Goal: Check status: Check status

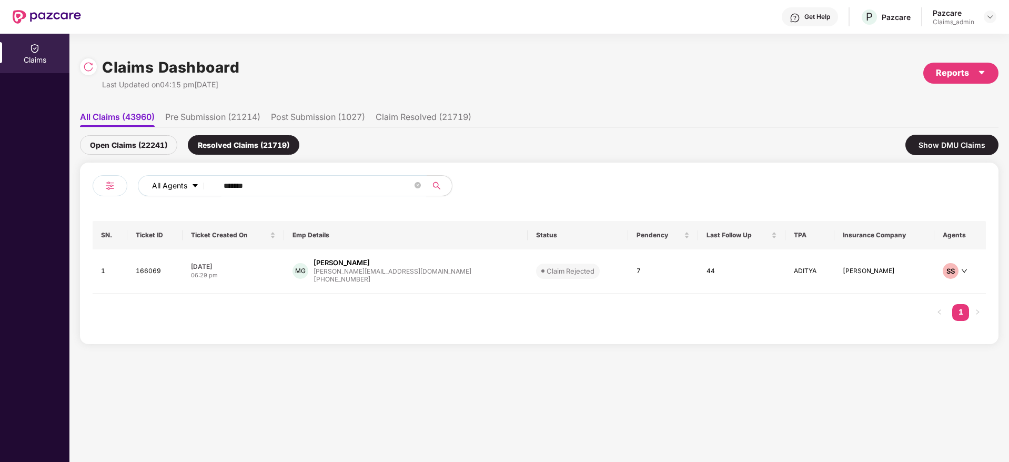
drag, startPoint x: 278, startPoint y: 190, endPoint x: 202, endPoint y: 188, distance: 75.8
click at [202, 188] on div "All Agents ******" at bounding box center [406, 185] width 536 height 21
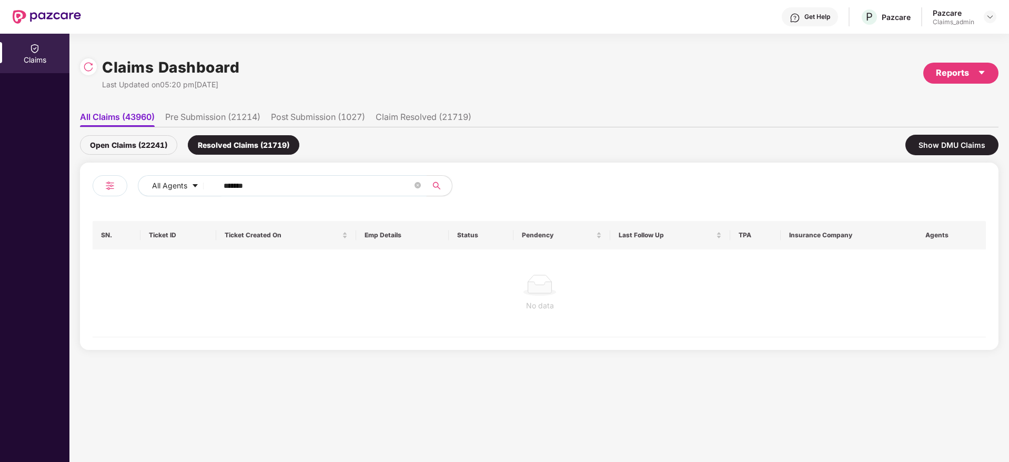
type input "******"
click at [155, 151] on div "Open Claims (22241)" at bounding box center [128, 144] width 97 height 19
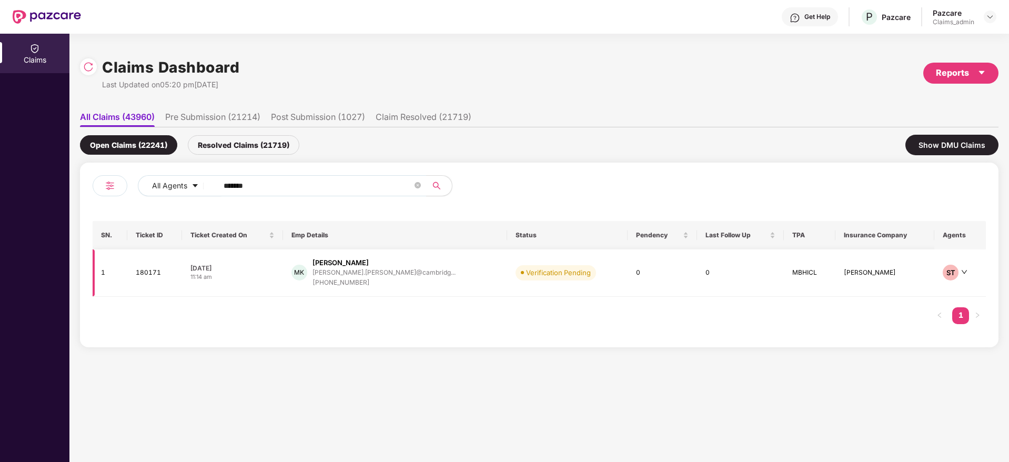
click at [366, 278] on div "[PHONE_NUMBER]" at bounding box center [383, 283] width 143 height 10
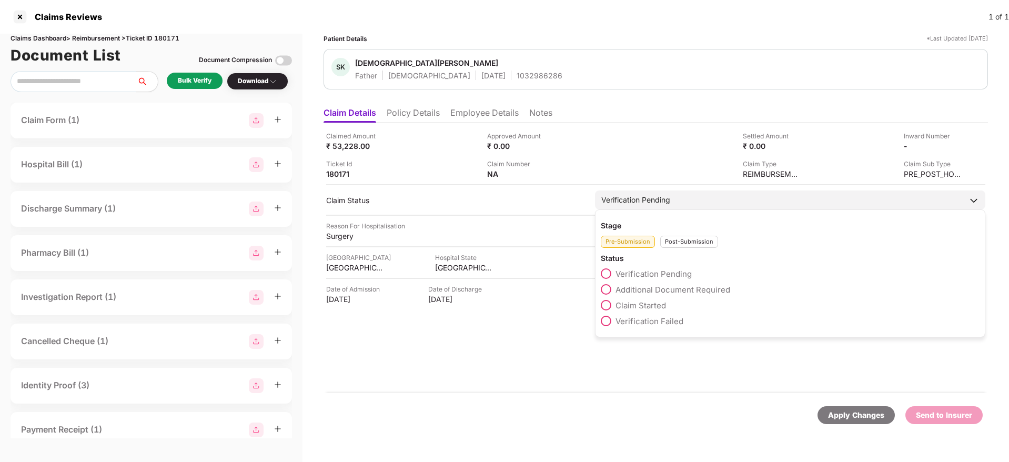
click at [684, 239] on div "Post-Submission" at bounding box center [689, 242] width 58 height 12
click at [605, 346] on div "Claim IR Document Uploaded" at bounding box center [790, 339] width 379 height 16
click at [605, 349] on span at bounding box center [606, 352] width 11 height 11
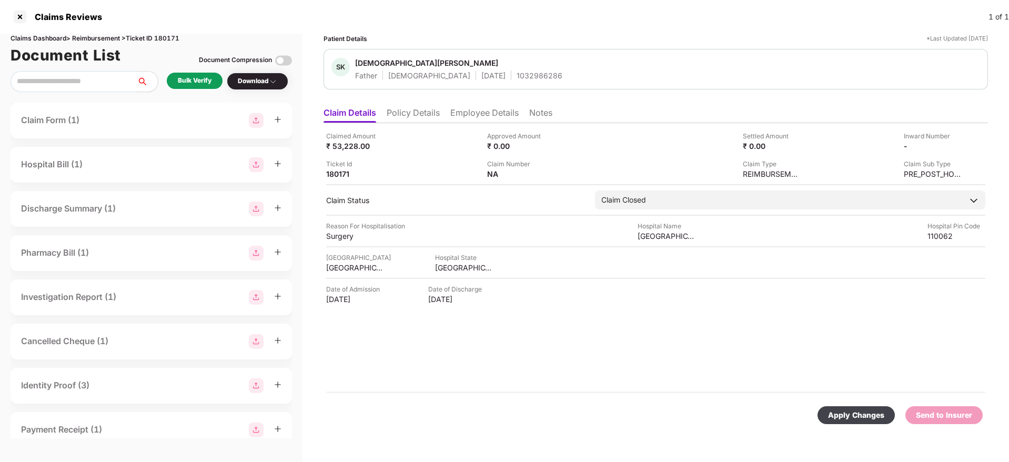
click at [856, 412] on div "Apply Changes" at bounding box center [856, 415] width 56 height 12
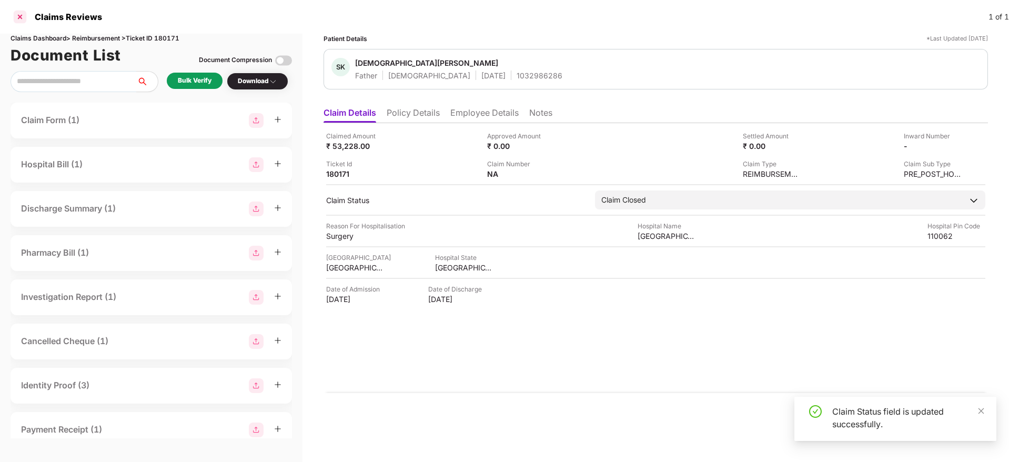
click at [18, 13] on div at bounding box center [20, 16] width 17 height 17
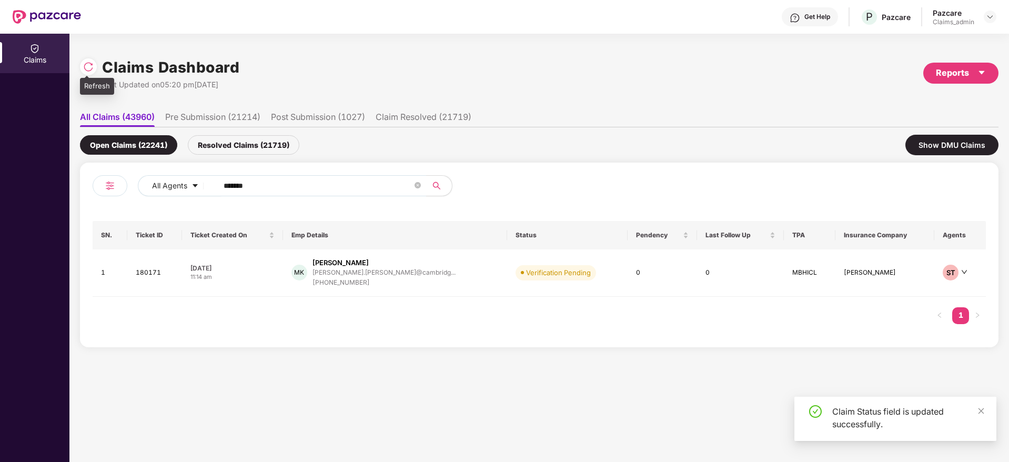
click at [90, 64] on img at bounding box center [88, 67] width 11 height 11
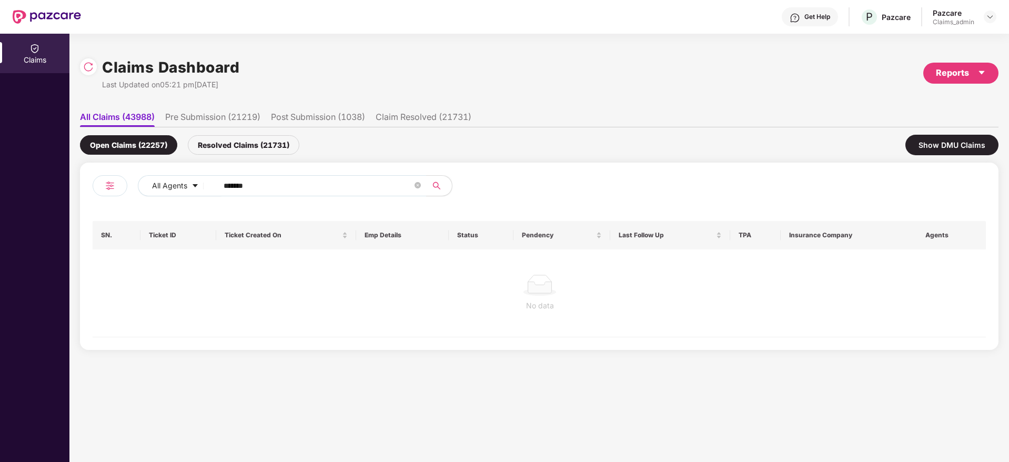
click at [230, 139] on div "Resolved Claims (21731)" at bounding box center [244, 144] width 112 height 19
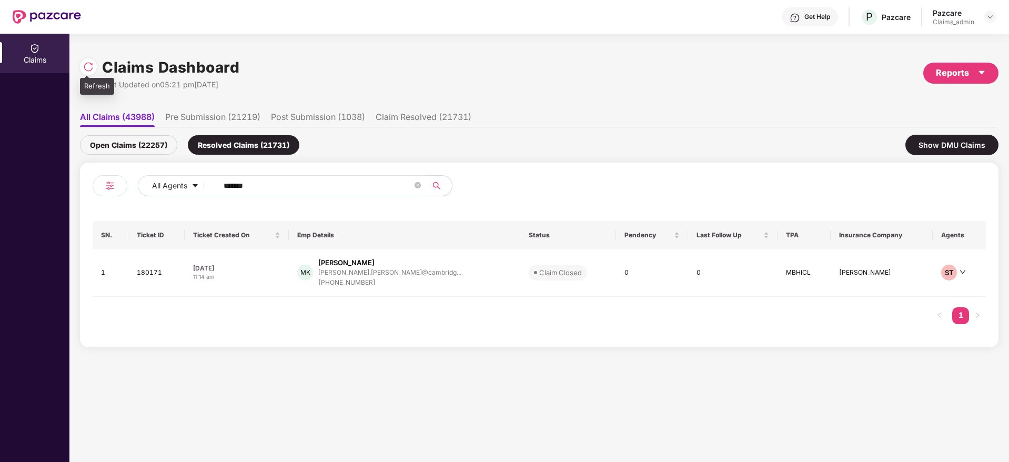
click at [85, 66] on img at bounding box center [88, 67] width 11 height 11
